Goal: Communication & Community: Answer question/provide support

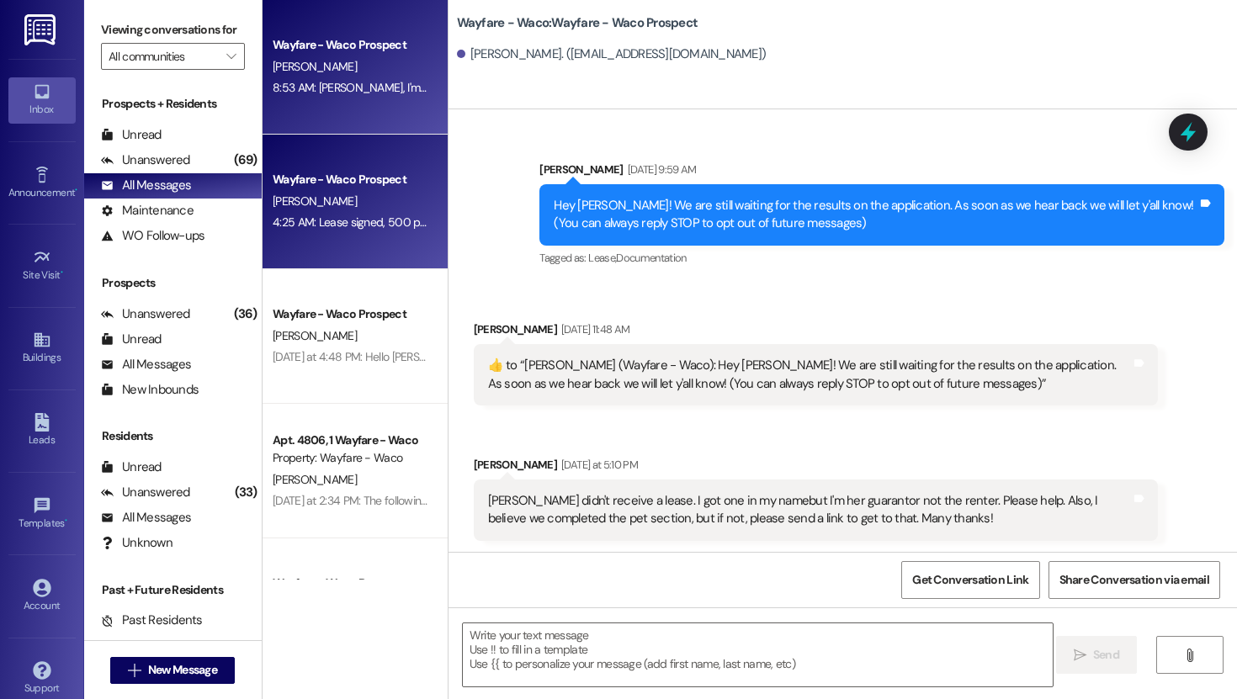
scroll to position [550, 0]
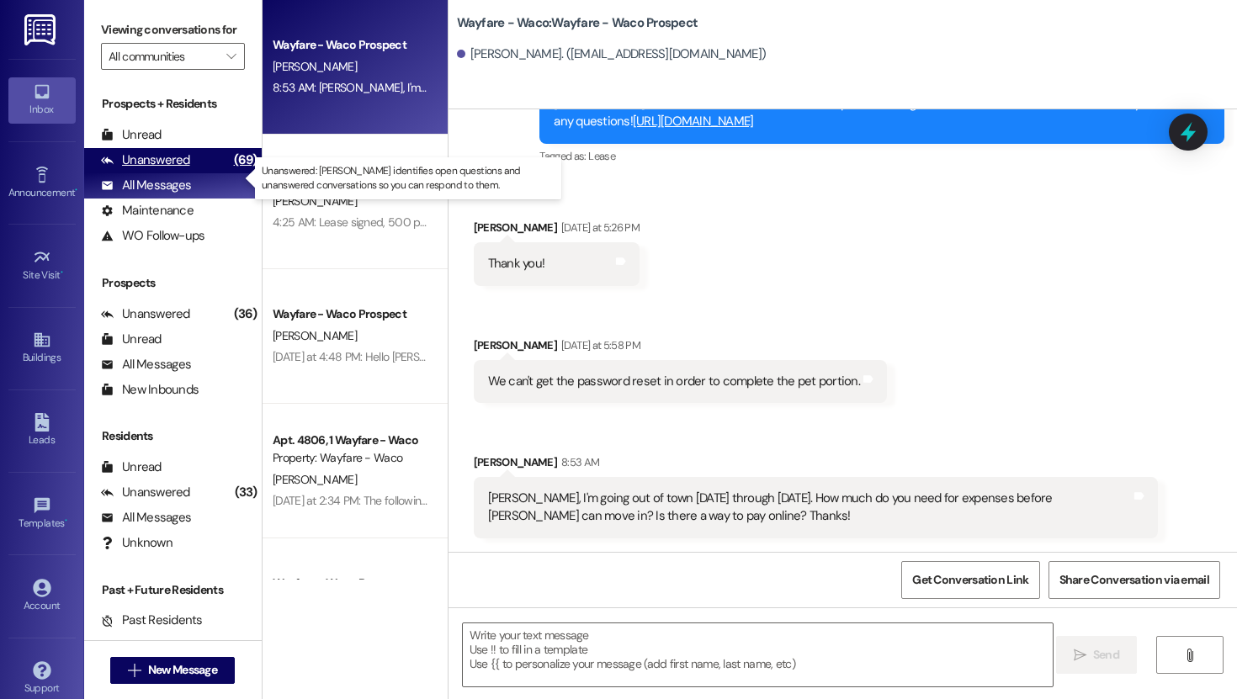
click at [151, 169] on div "Unanswered" at bounding box center [145, 160] width 89 height 18
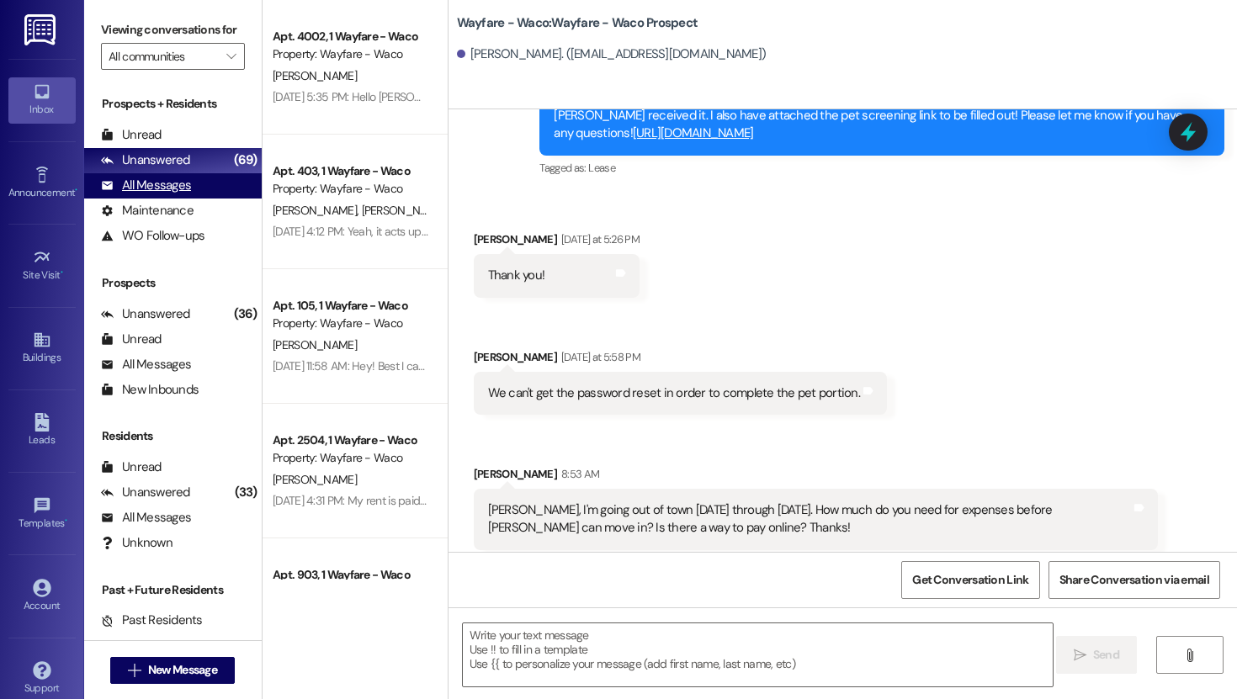
scroll to position [549, 0]
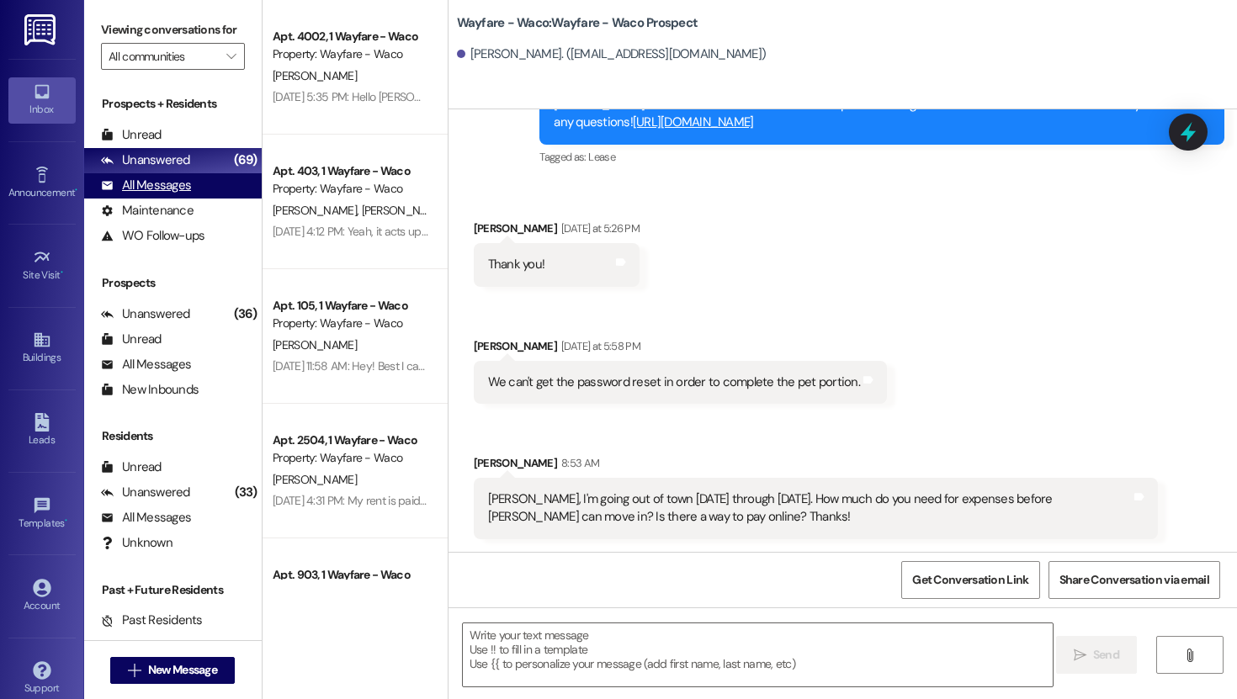
click at [156, 194] on div "All Messages" at bounding box center [146, 186] width 90 height 18
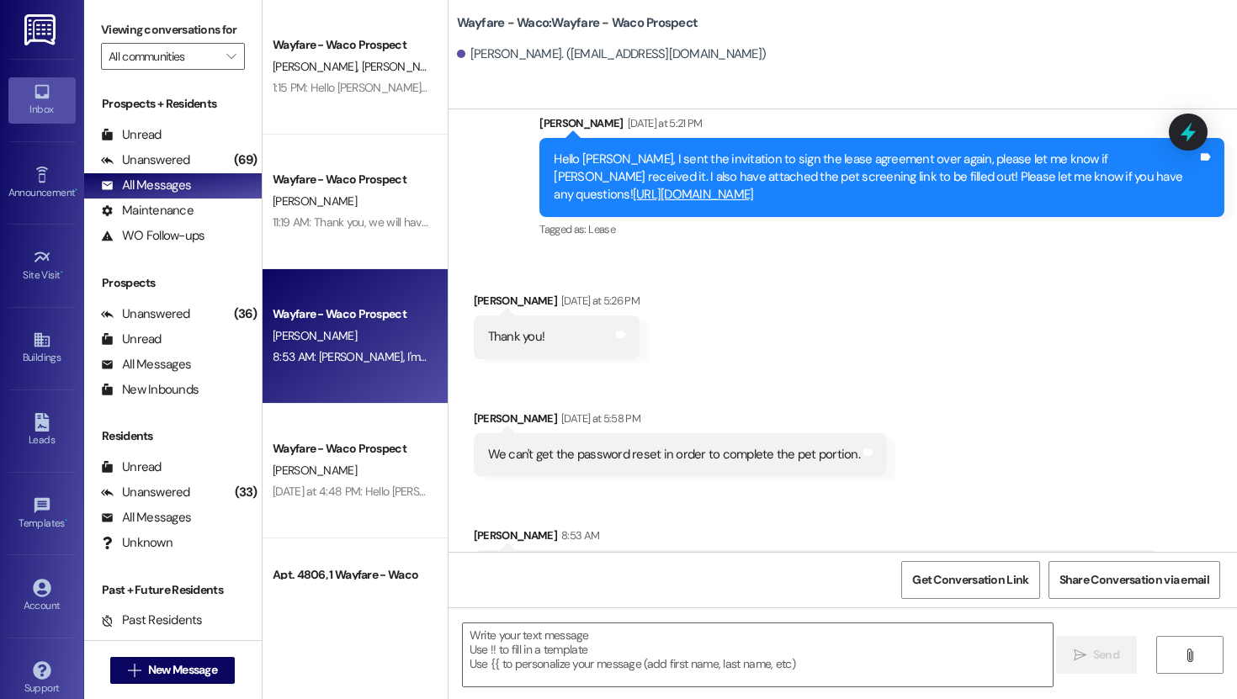
scroll to position [550, 0]
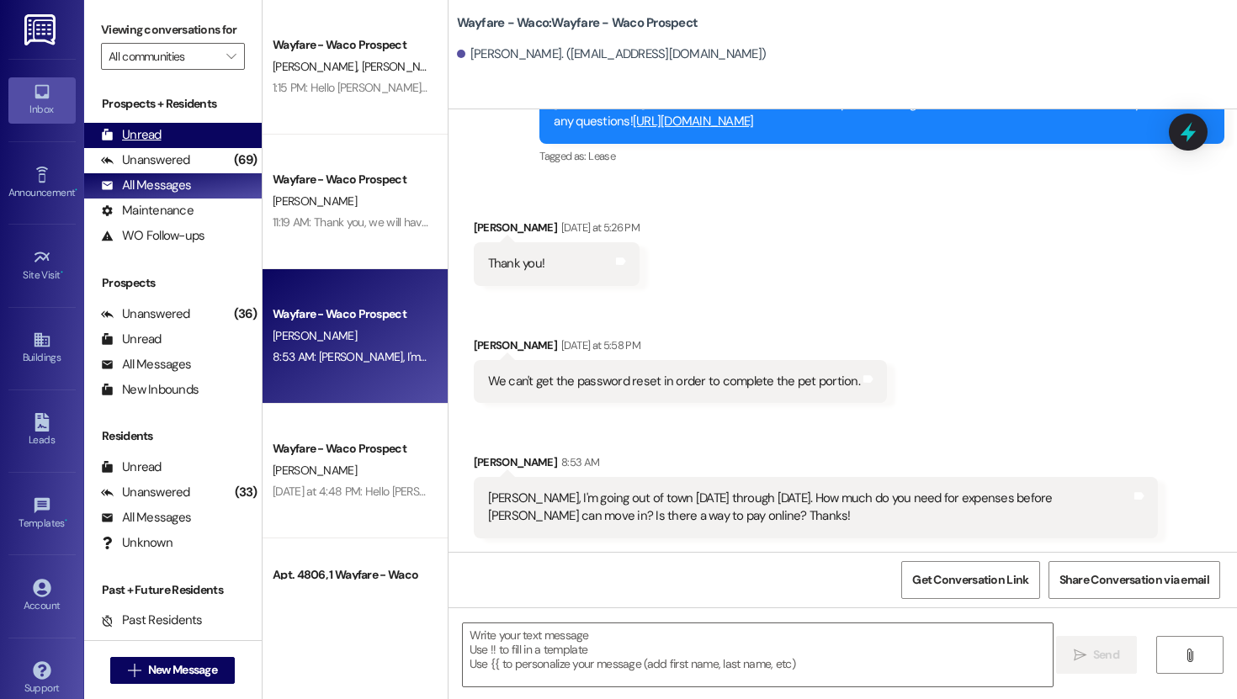
click at [152, 148] on div "Unread (0)" at bounding box center [173, 135] width 178 height 25
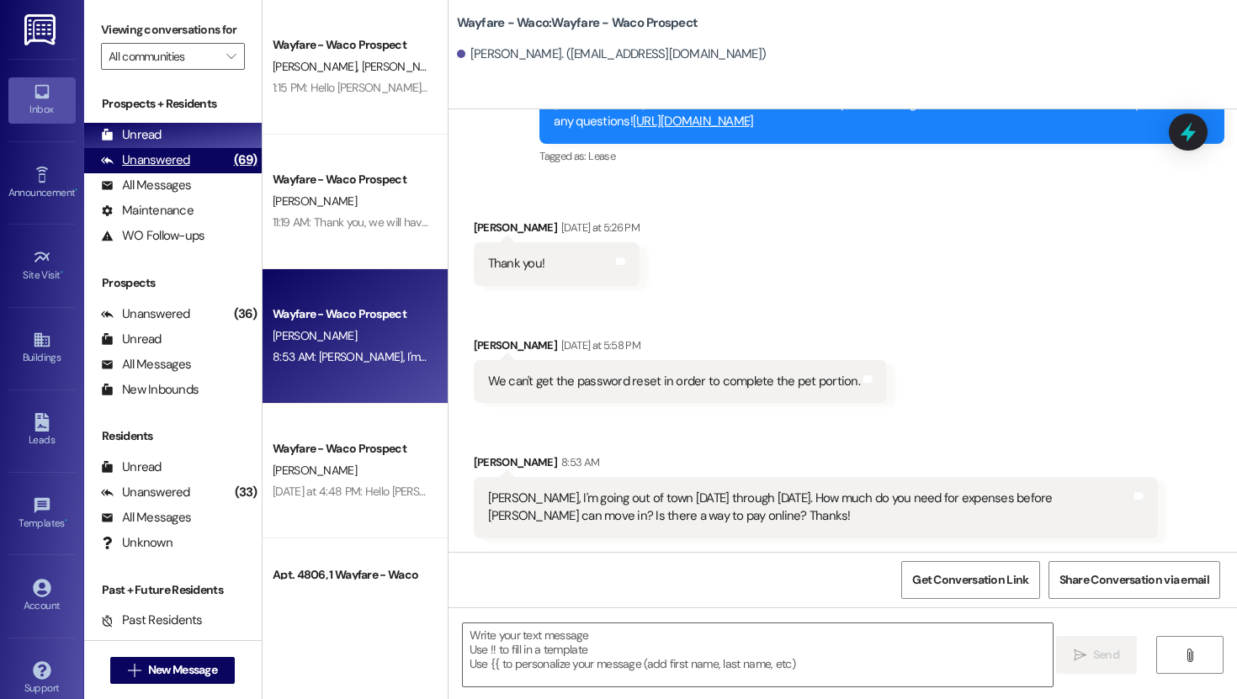
click at [158, 169] on div "Unanswered" at bounding box center [145, 160] width 89 height 18
